Goal: Use online tool/utility: Utilize a website feature to perform a specific function

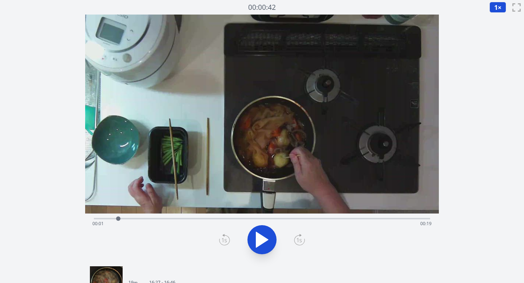
scroll to position [19, 0]
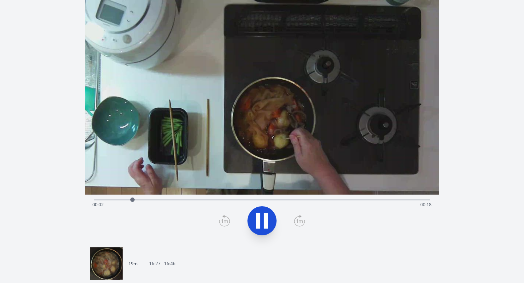
click at [267, 219] on icon at bounding box center [266, 221] width 4 height 16
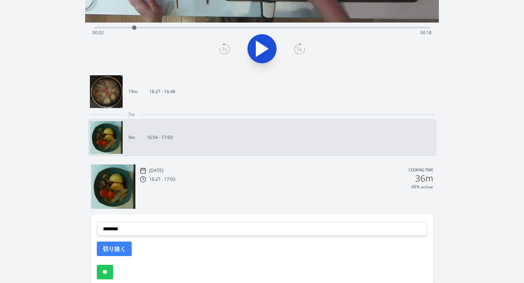
scroll to position [168, 0]
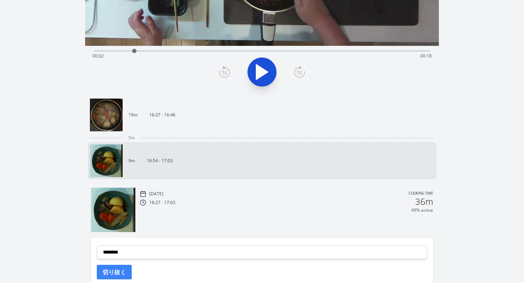
click at [117, 221] on img at bounding box center [113, 210] width 44 height 44
click at [119, 221] on img at bounding box center [113, 210] width 44 height 44
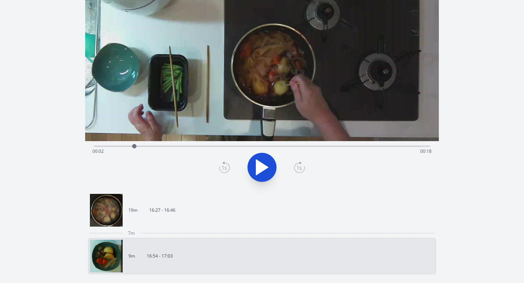
scroll to position [65, 0]
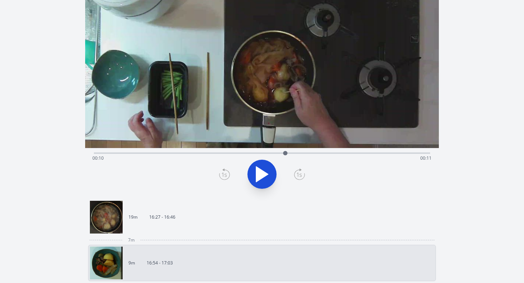
drag, startPoint x: 131, startPoint y: 152, endPoint x: 285, endPoint y: 133, distance: 156.0
click at [286, 133] on div "Time elapsed: 00:10 Time remaining: 00:11" at bounding box center [262, 72] width 354 height 247
drag, startPoint x: 286, startPoint y: 152, endPoint x: 319, endPoint y: 149, distance: 33.2
click at [325, 149] on div at bounding box center [330, 153] width 11 height 11
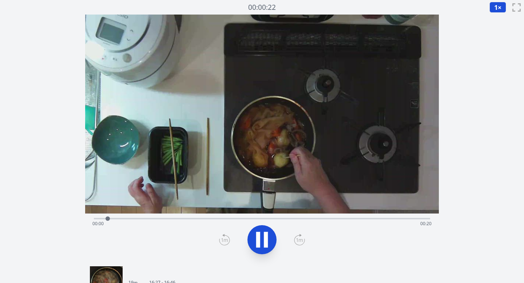
click at [262, 233] on icon at bounding box center [262, 239] width 20 height 20
drag, startPoint x: 110, startPoint y: 217, endPoint x: 103, endPoint y: 217, distance: 7.3
click at [103, 217] on div at bounding box center [103, 218] width 4 height 4
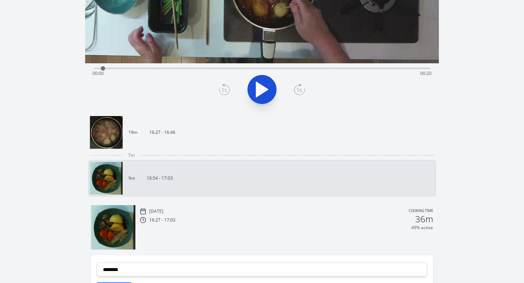
scroll to position [228, 0]
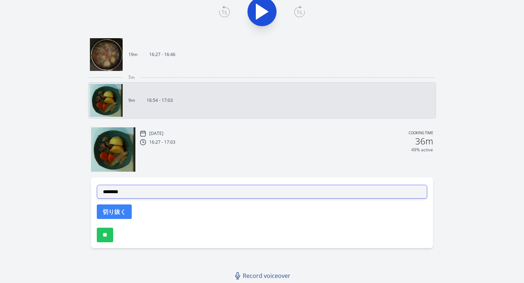
click at [156, 185] on select "**********" at bounding box center [262, 192] width 331 height 14
select select "**********"
click at [97, 185] on select "**********" at bounding box center [262, 192] width 331 height 14
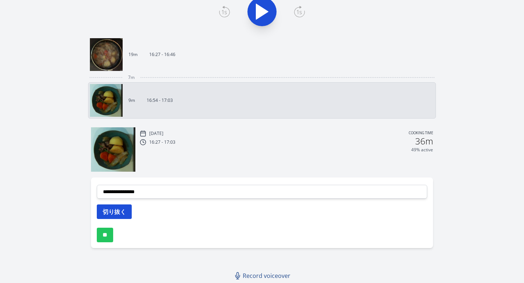
click at [123, 209] on button "切り抜く" at bounding box center [114, 211] width 35 height 15
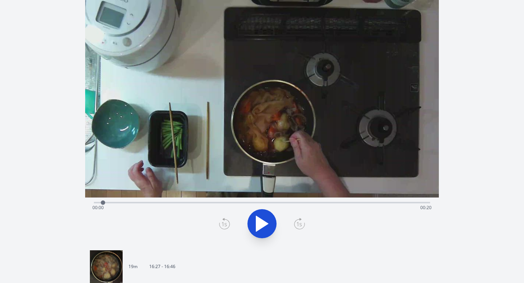
scroll to position [0, 0]
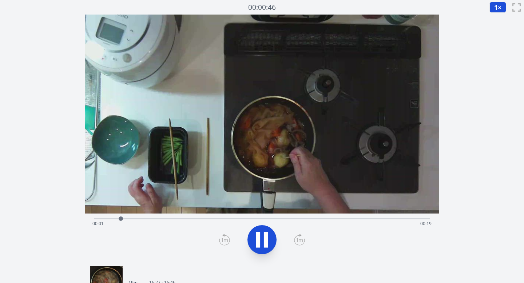
click at [266, 239] on icon at bounding box center [266, 240] width 4 height 16
drag, startPoint x: 122, startPoint y: 217, endPoint x: 329, endPoint y: 204, distance: 207.7
click at [329, 204] on div "Time elapsed: 00:12 Time remaining: 00:08" at bounding box center [262, 138] width 354 height 247
drag, startPoint x: 329, startPoint y: 219, endPoint x: 387, endPoint y: 205, distance: 59.7
click at [387, 205] on div "Time elapsed: 00:15 Time remaining: 00:05" at bounding box center [262, 138] width 354 height 247
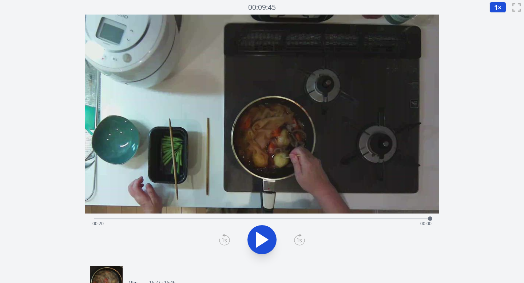
drag, startPoint x: 387, startPoint y: 216, endPoint x: 442, endPoint y: 207, distance: 56.1
click at [442, 207] on div "Discard Recording? You will not be able to recover this once discarded. Cancel …" at bounding box center [262, 264] width 524 height 528
drag, startPoint x: 431, startPoint y: 219, endPoint x: 325, endPoint y: 218, distance: 105.8
click at [325, 218] on div at bounding box center [325, 218] width 4 height 4
click at [332, 252] on div at bounding box center [261, 239] width 345 height 35
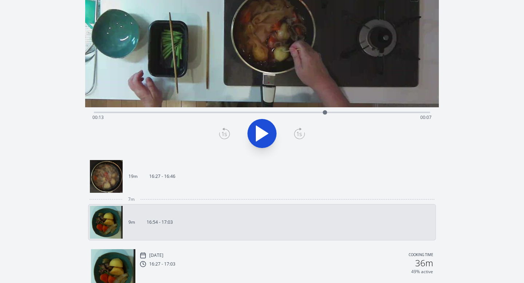
scroll to position [141, 0]
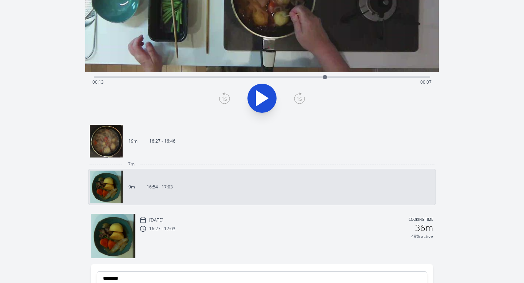
click at [195, 235] on div "49% active" at bounding box center [286, 236] width 293 height 6
click at [104, 226] on img at bounding box center [113, 236] width 44 height 44
click at [107, 136] on img at bounding box center [106, 141] width 33 height 33
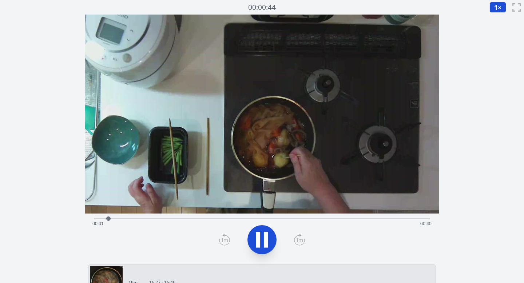
click at [267, 240] on icon at bounding box center [266, 240] width 4 height 16
drag, startPoint x: 109, startPoint y: 217, endPoint x: 303, endPoint y: 214, distance: 193.5
click at [301, 214] on div at bounding box center [295, 218] width 11 height 11
drag, startPoint x: 303, startPoint y: 217, endPoint x: 325, endPoint y: 216, distance: 22.9
click at [325, 216] on div at bounding box center [325, 218] width 4 height 4
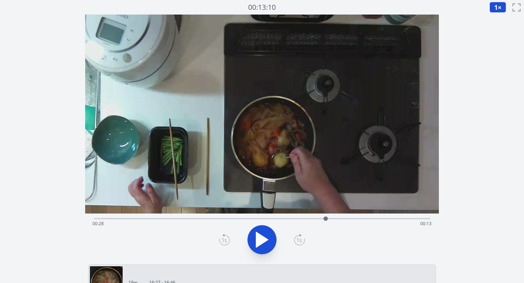
scroll to position [186, 0]
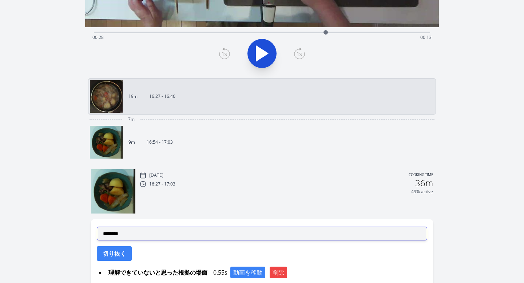
click at [280, 231] on select "**********" at bounding box center [262, 234] width 331 height 14
select select "**********"
click at [97, 227] on select "**********" at bounding box center [262, 234] width 331 height 14
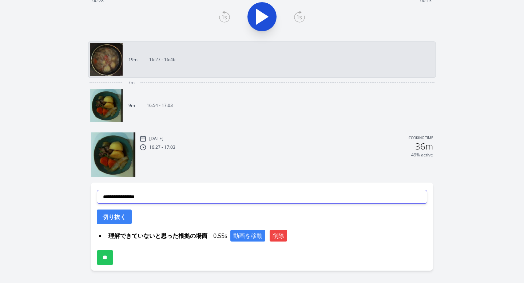
scroll to position [229, 0]
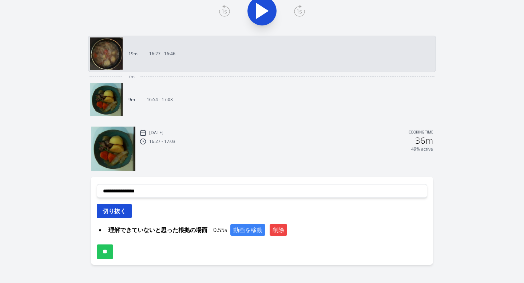
click at [122, 213] on button "切り抜く" at bounding box center [114, 211] width 35 height 15
select select
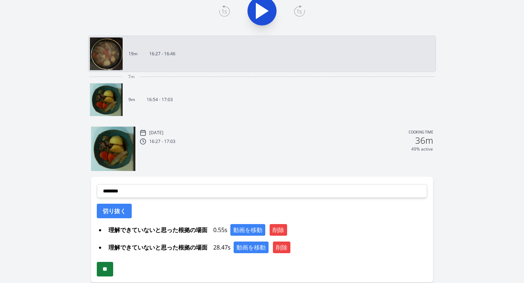
click at [113, 270] on input "**" at bounding box center [105, 269] width 16 height 15
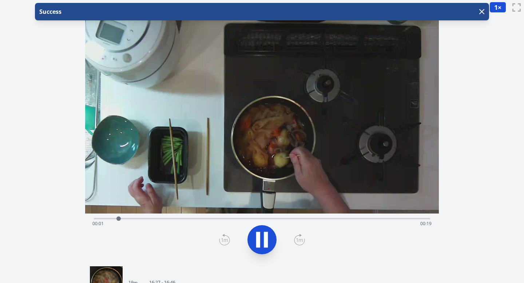
click at [269, 235] on icon at bounding box center [262, 239] width 20 height 20
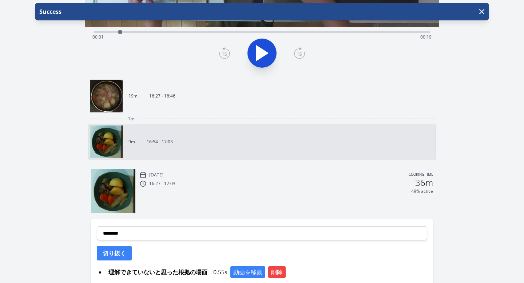
scroll to position [189, 0]
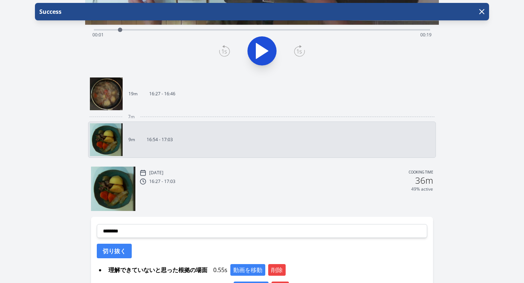
click at [108, 123] on img at bounding box center [106, 139] width 33 height 33
click at [113, 93] on img at bounding box center [106, 93] width 33 height 33
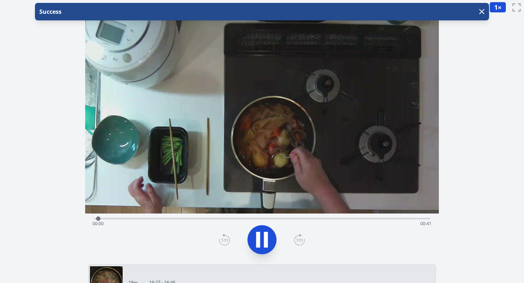
click at [265, 236] on icon at bounding box center [266, 240] width 4 height 16
click at [236, 219] on div "Time elapsed: 00:00 Time remaining: 00:41" at bounding box center [261, 224] width 339 height 12
drag, startPoint x: 236, startPoint y: 217, endPoint x: 220, endPoint y: 216, distance: 16.1
click at [220, 216] on div at bounding box center [219, 218] width 4 height 4
click at [481, 41] on div "Discard Recording? You will not be able to recover this once discarded. Cancel …" at bounding box center [262, 273] width 524 height 546
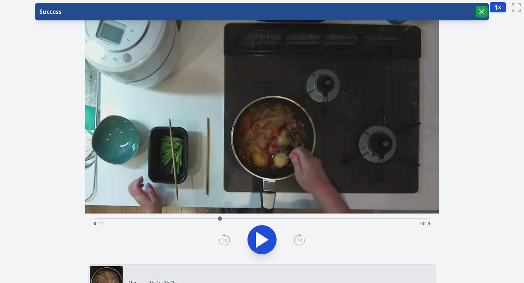
click at [480, 10] on icon "button" at bounding box center [481, 11] width 4 height 4
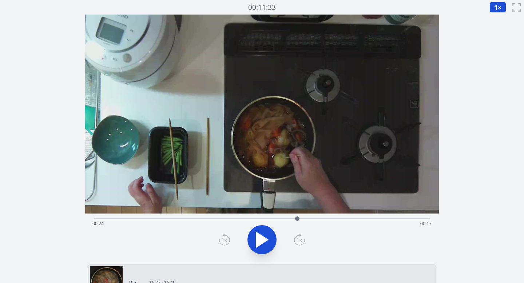
drag, startPoint x: 220, startPoint y: 218, endPoint x: 297, endPoint y: 214, distance: 77.6
click at [297, 214] on div at bounding box center [297, 218] width 11 height 11
drag, startPoint x: 297, startPoint y: 217, endPoint x: 311, endPoint y: 217, distance: 14.2
click at [311, 217] on div at bounding box center [310, 218] width 4 height 4
drag, startPoint x: 311, startPoint y: 217, endPoint x: 334, endPoint y: 216, distance: 23.0
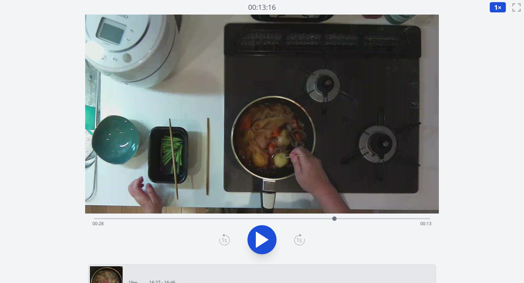
click at [334, 216] on div at bounding box center [334, 218] width 11 height 11
click at [331, 219] on div at bounding box center [330, 218] width 4 height 4
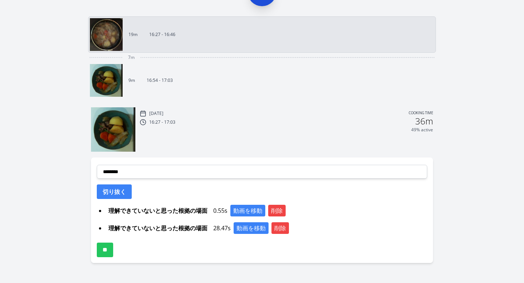
scroll to position [263, 0]
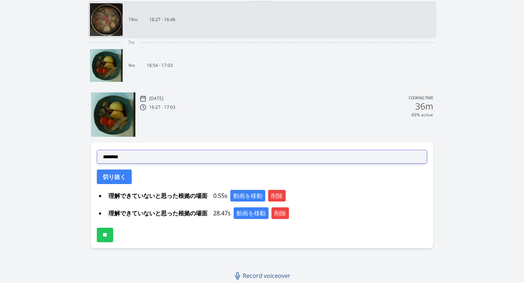
click at [325, 157] on select "**********" at bounding box center [262, 157] width 331 height 14
select select "**********"
click at [97, 150] on select "**********" at bounding box center [262, 157] width 331 height 14
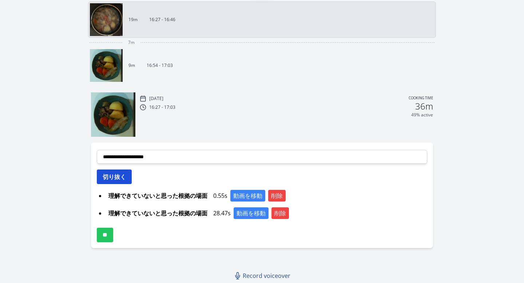
click at [118, 179] on button "切り抜く" at bounding box center [114, 176] width 35 height 15
select select
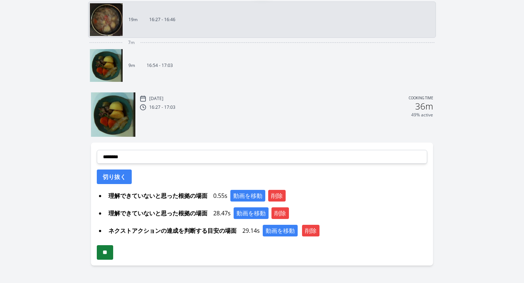
click at [112, 251] on input "**" at bounding box center [105, 252] width 16 height 15
